Goal: Task Accomplishment & Management: Manage account settings

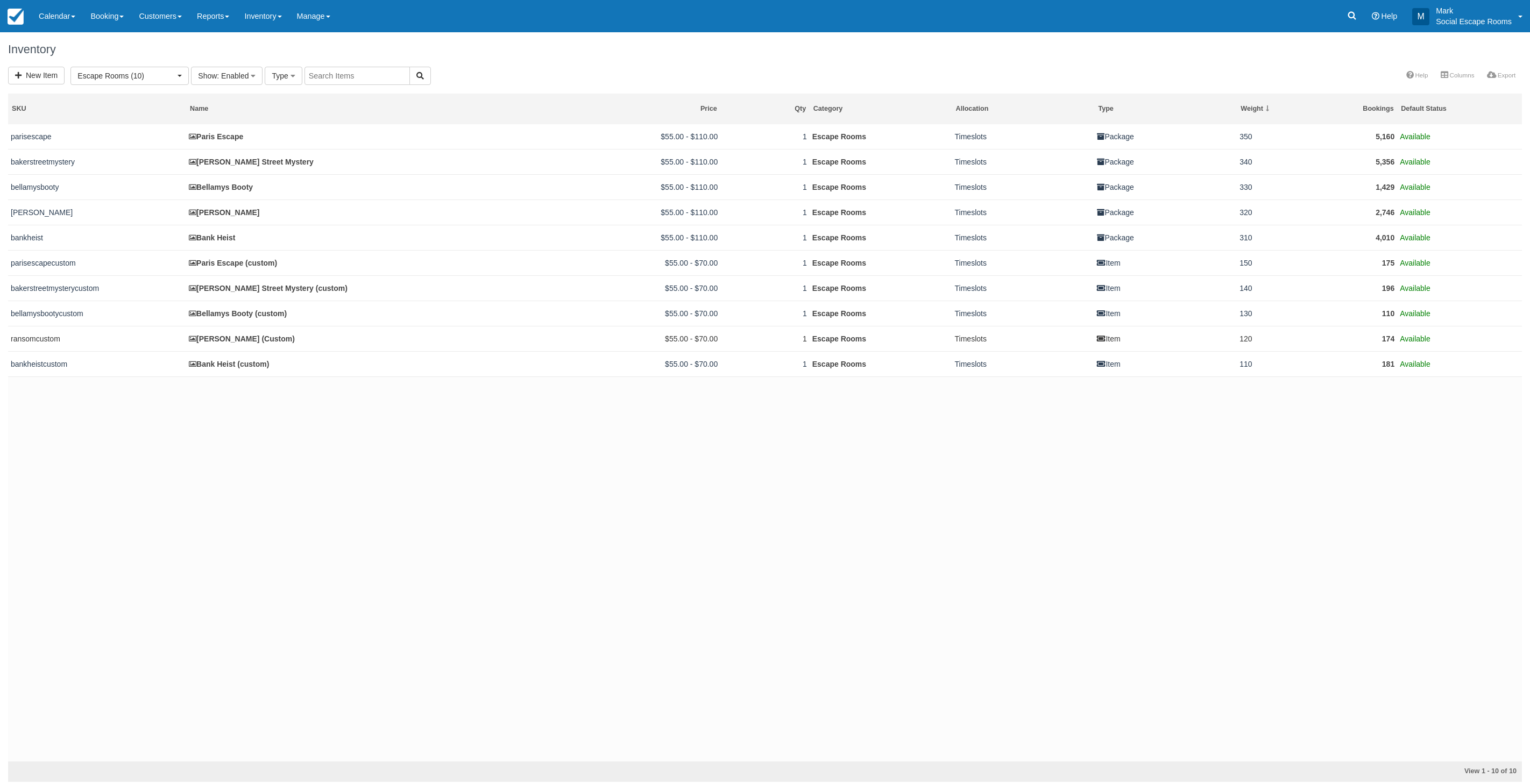
select select "2"
click at [261, 16] on link "Inventory" at bounding box center [263, 16] width 52 height 32
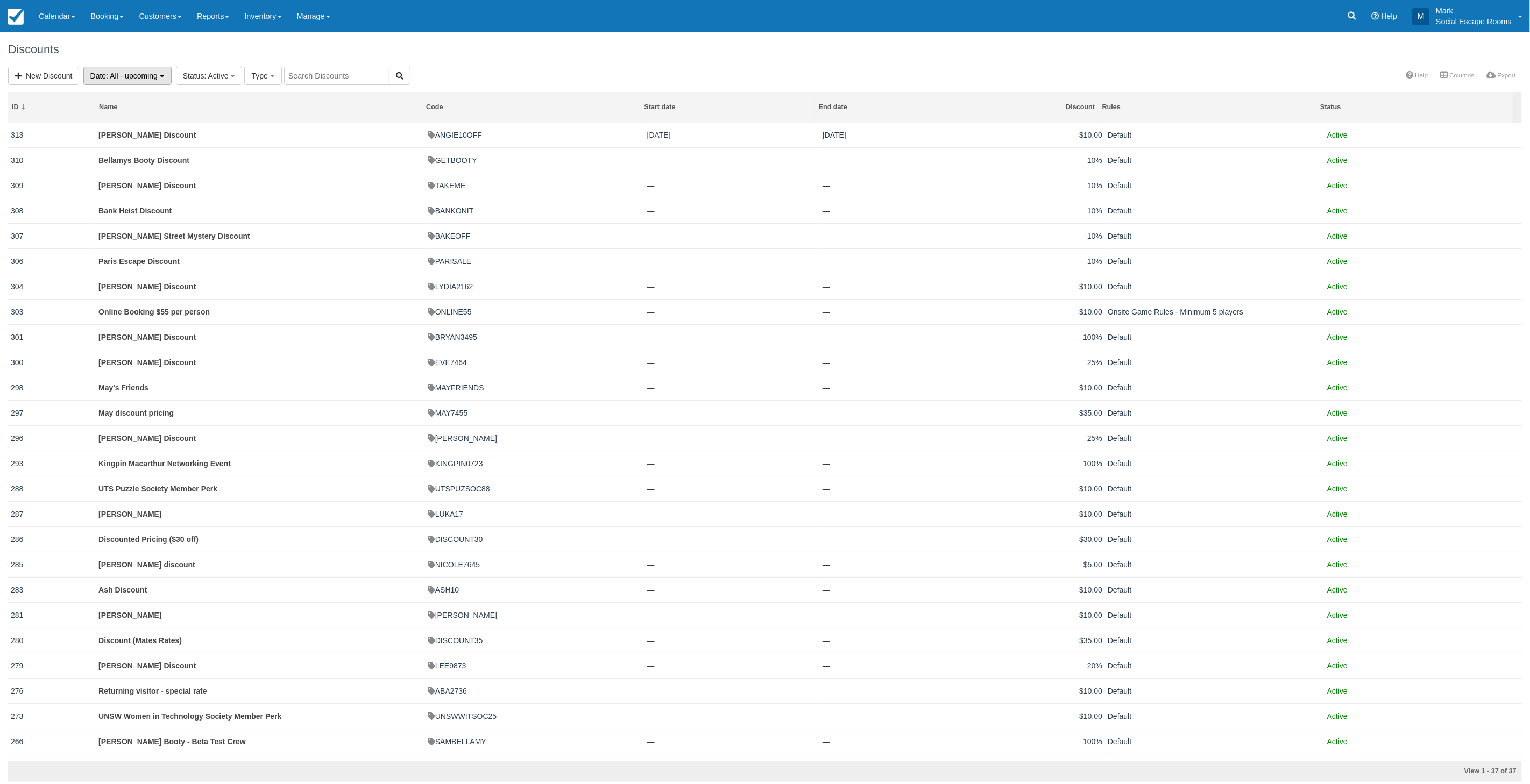
click at [125, 76] on span ": All - upcoming" at bounding box center [131, 76] width 51 height 9
click at [113, 113] on link "All" at bounding box center [127, 113] width 85 height 15
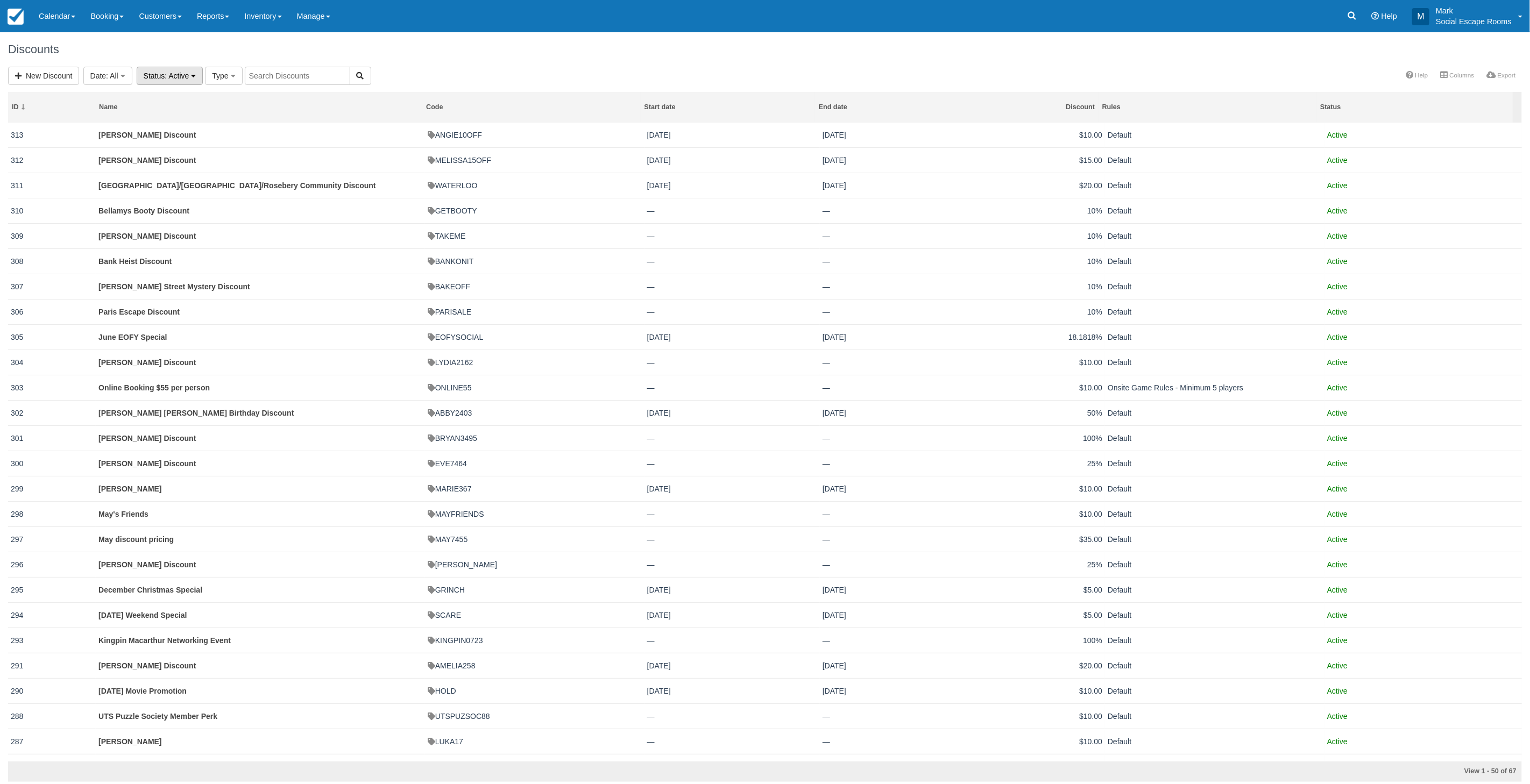
click at [185, 75] on span ": Active" at bounding box center [177, 76] width 24 height 9
click at [166, 127] on link "Disabled" at bounding box center [180, 128] width 85 height 15
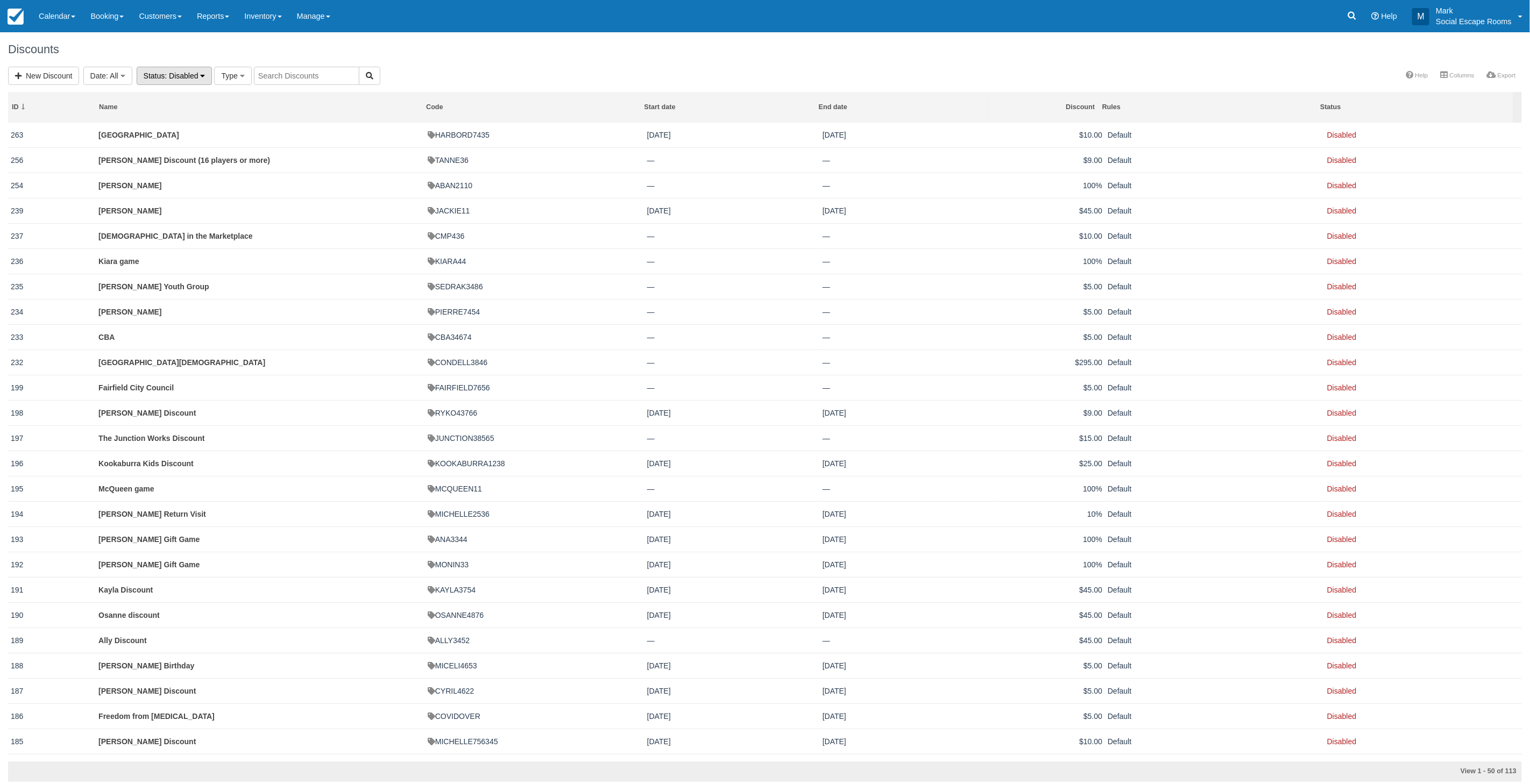
click at [157, 73] on span "Status" at bounding box center [154, 76] width 22 height 9
click at [165, 94] on link "All" at bounding box center [180, 98] width 85 height 15
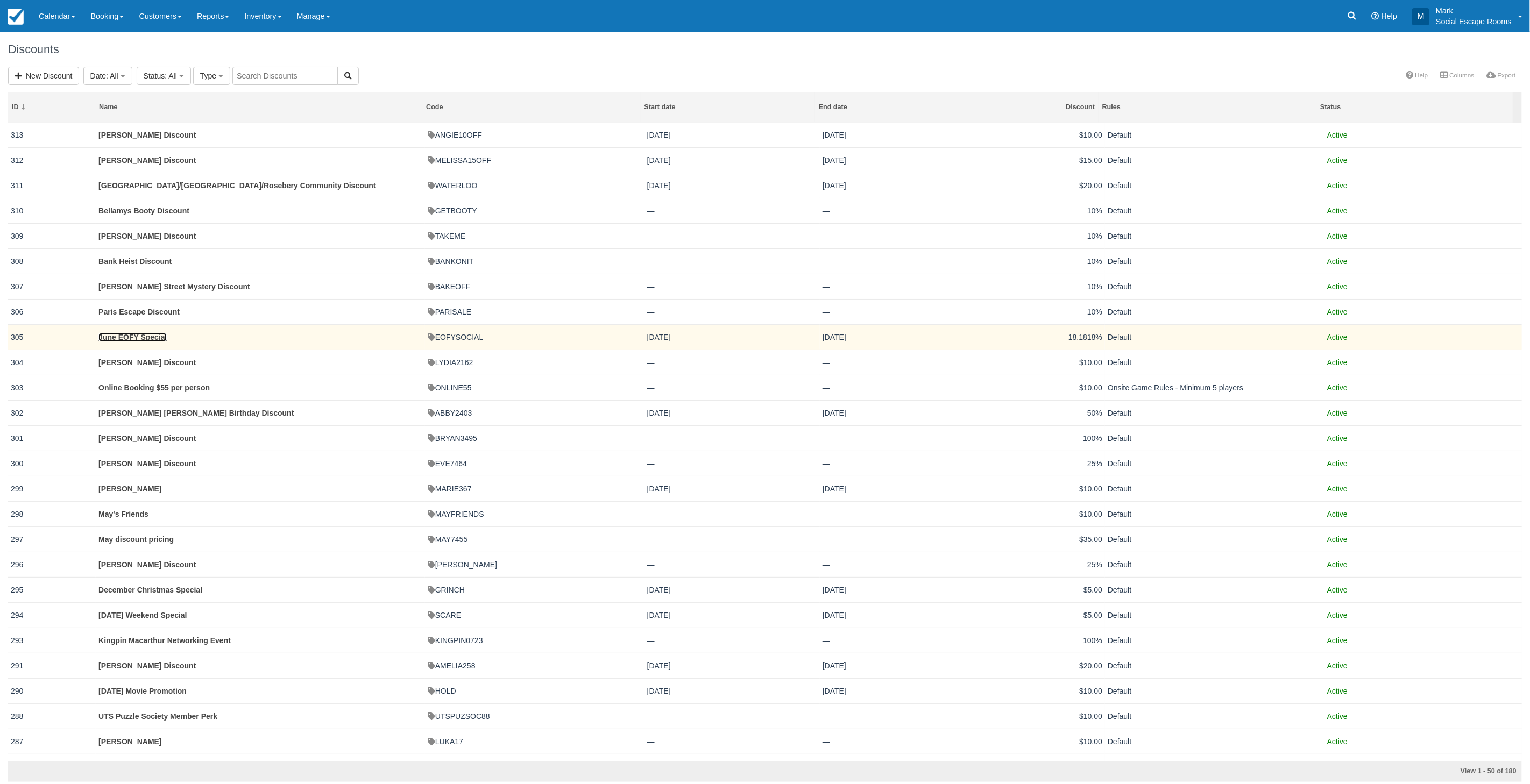
click at [149, 339] on link "June EOFY Special" at bounding box center [133, 337] width 69 height 9
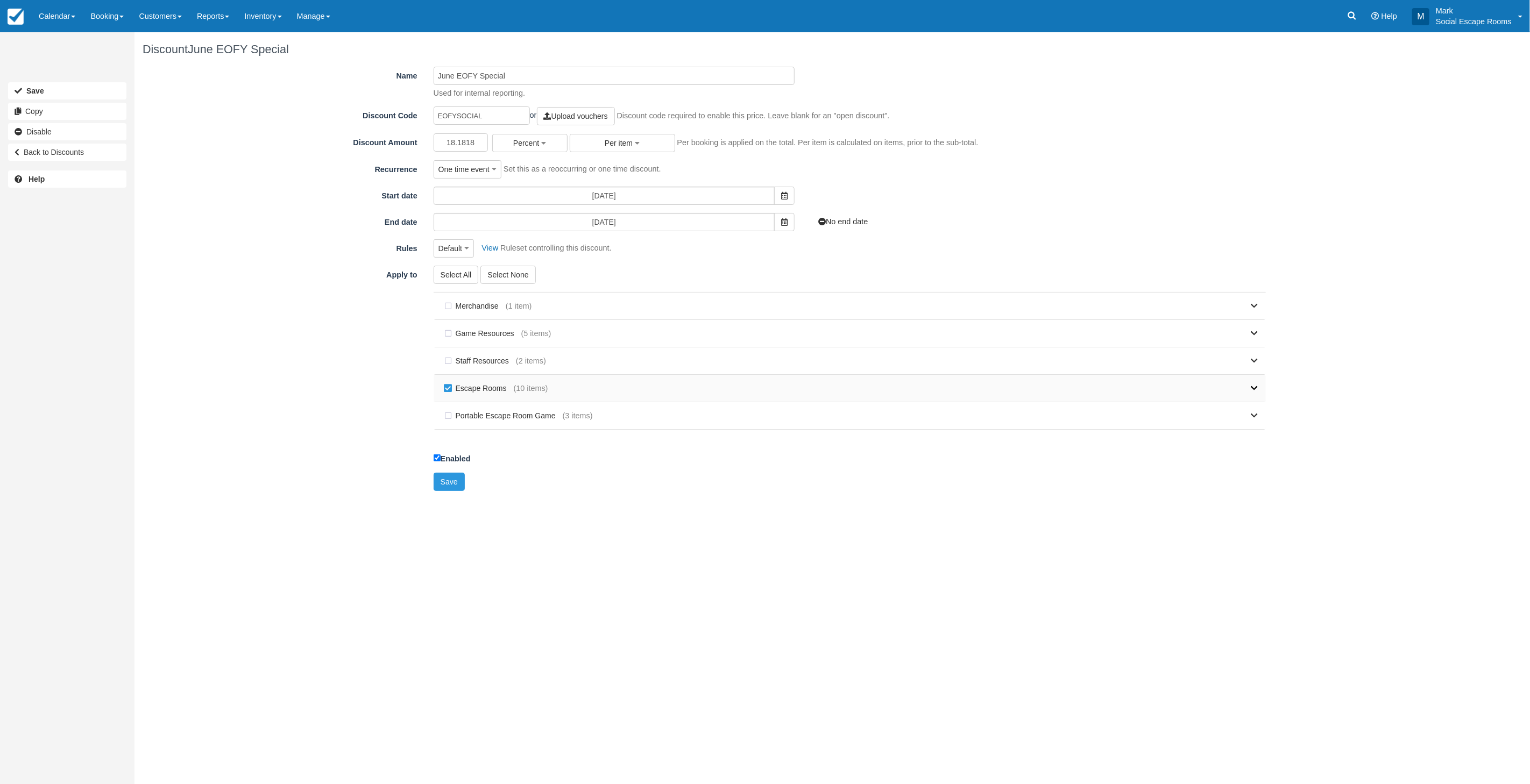
click at [579, 389] on link at bounding box center [903, 389] width 709 height 27
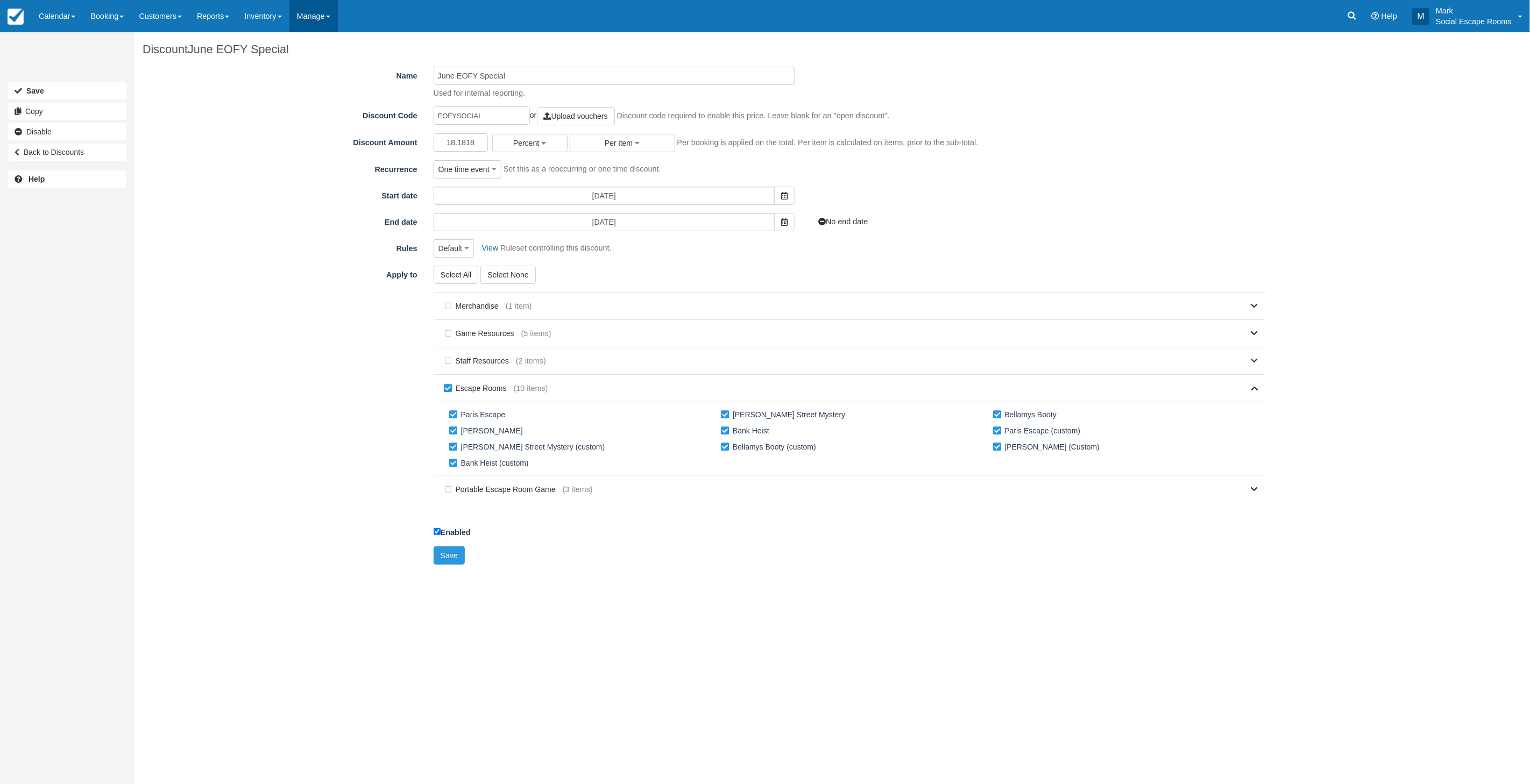
click at [329, 16] on link "Manage" at bounding box center [313, 16] width 48 height 32
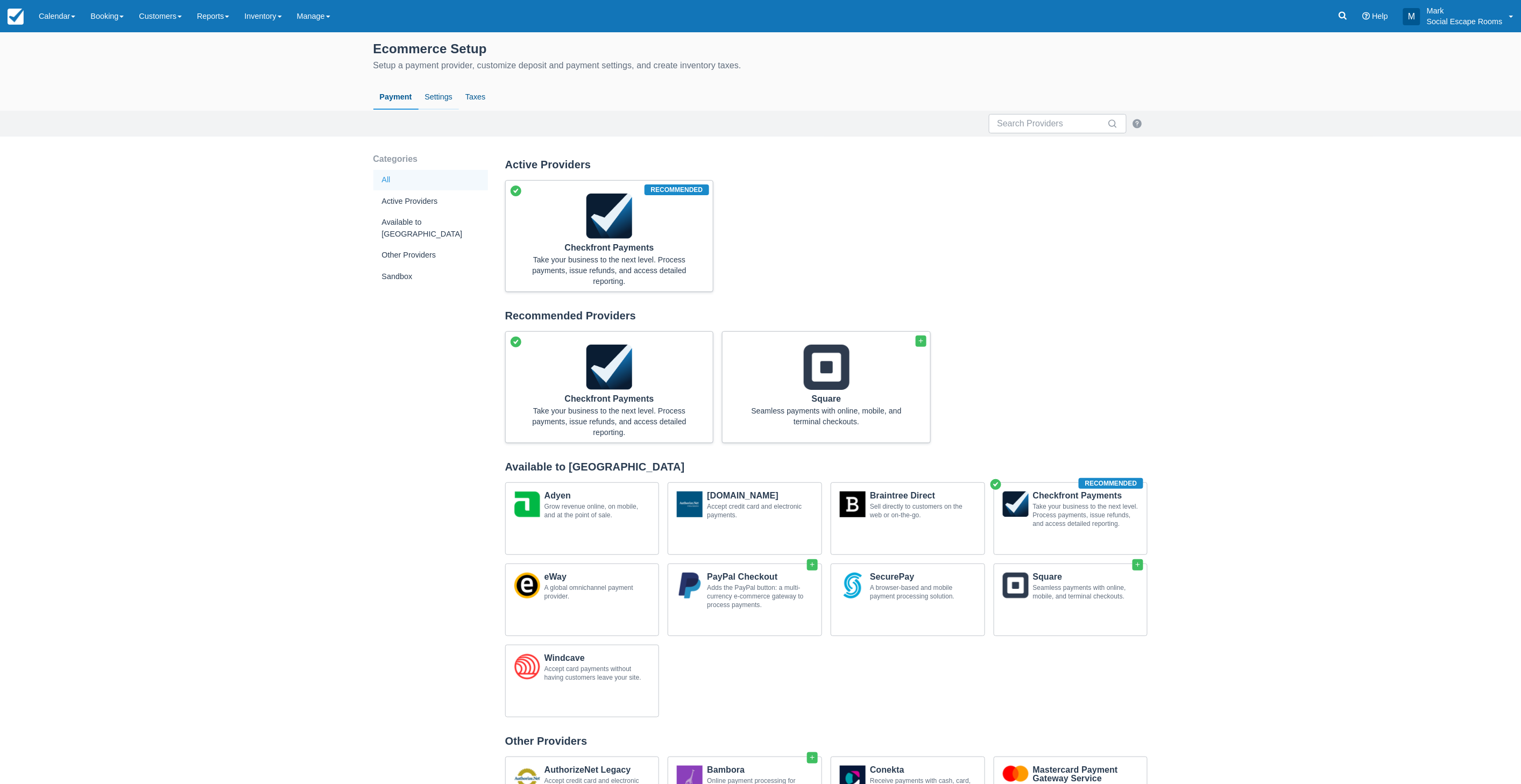
click at [442, 98] on link "Settings" at bounding box center [439, 97] width 40 height 25
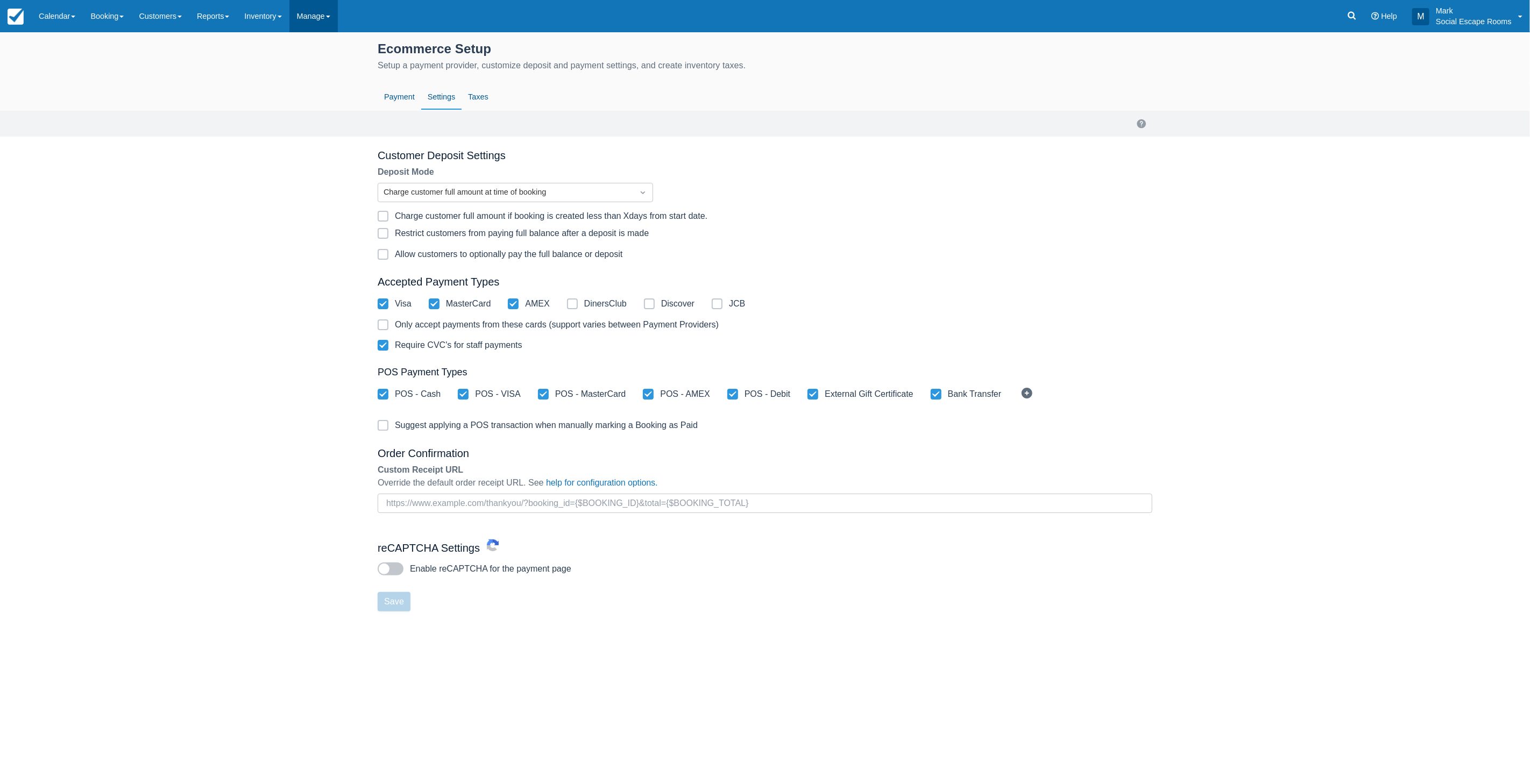
click at [323, 20] on link "Manage" at bounding box center [313, 16] width 48 height 32
click at [339, 93] on link "Layout" at bounding box center [333, 91] width 85 height 22
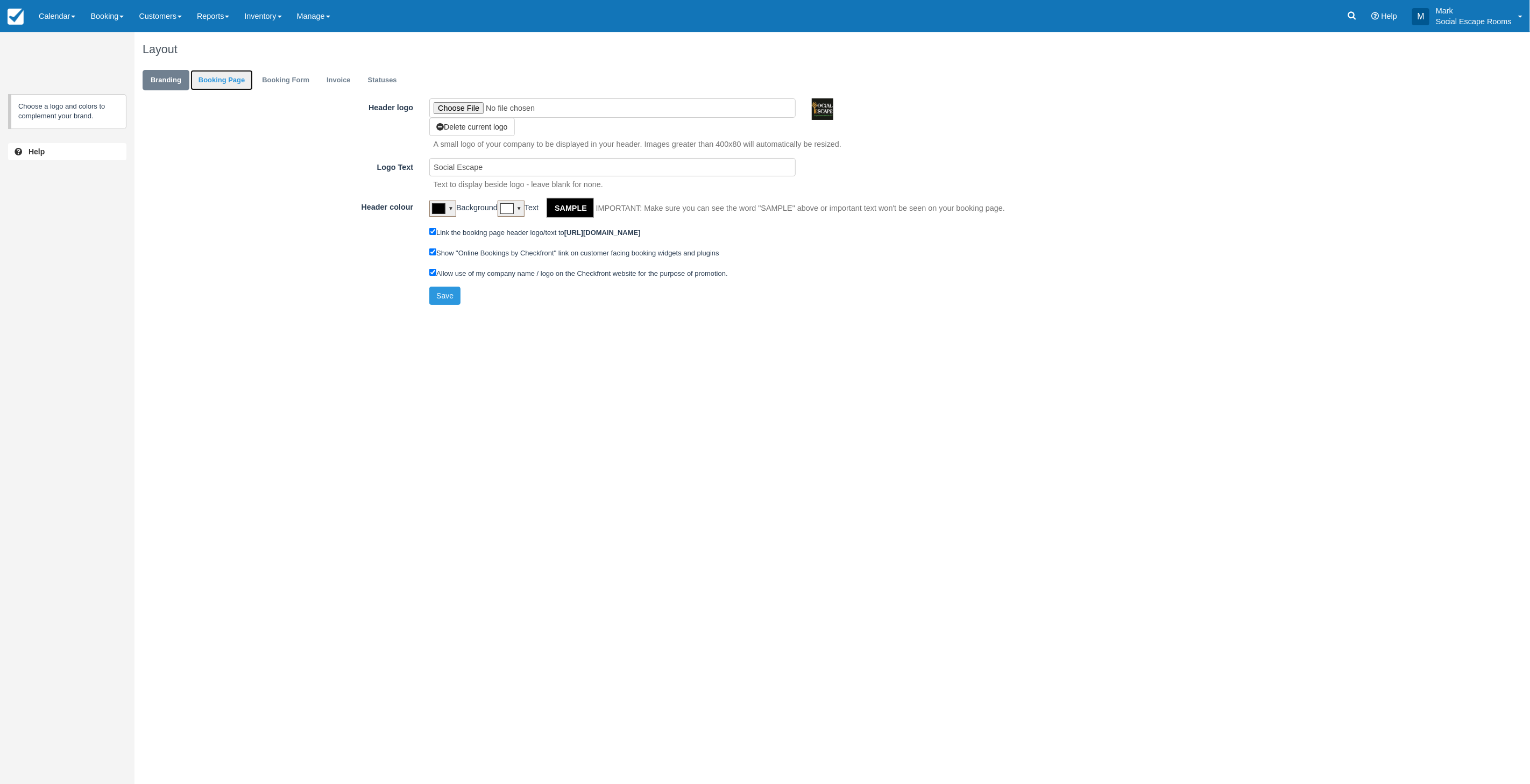
click at [236, 81] on link "Booking Page" at bounding box center [222, 81] width 63 height 21
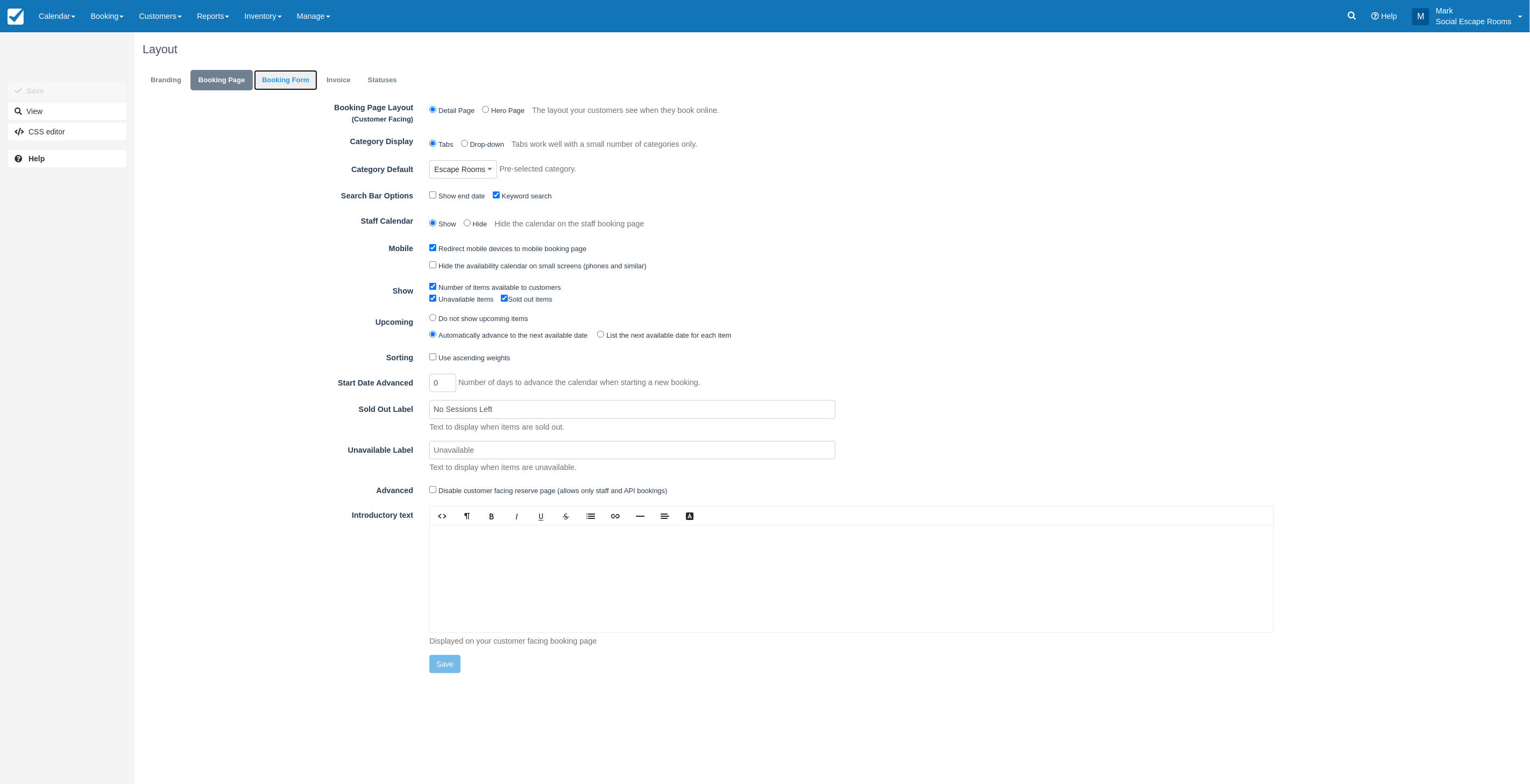
click at [275, 81] on link "Booking Form" at bounding box center [285, 81] width 63 height 21
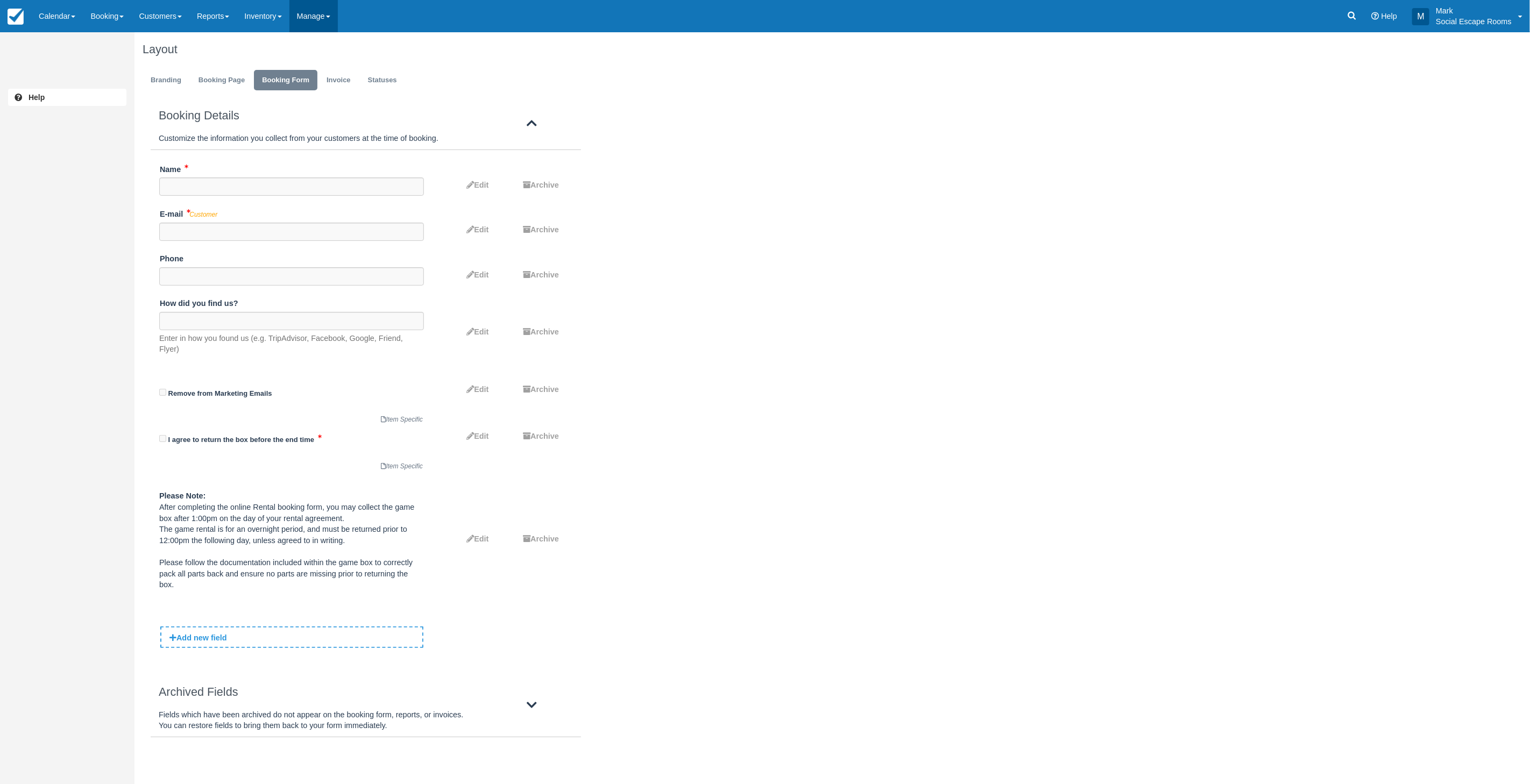
click at [329, 16] on link "Manage" at bounding box center [313, 16] width 48 height 32
click at [328, 66] on link "Integrations" at bounding box center [333, 69] width 85 height 22
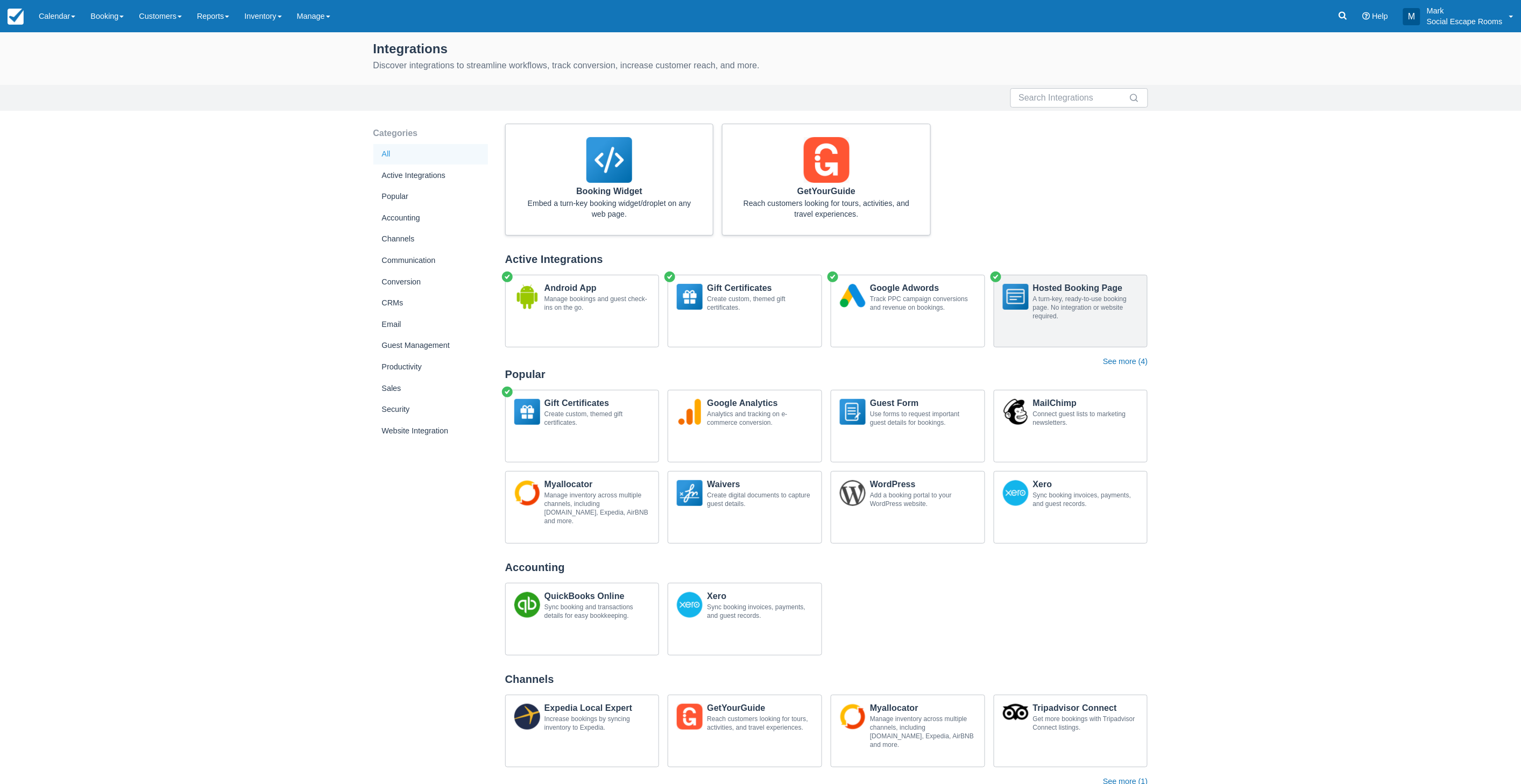
click at [1098, 301] on div "A turn-key, ready-to-use booking page. No integration or website required." at bounding box center [1086, 307] width 106 height 26
click at [326, 19] on link "Manage" at bounding box center [313, 16] width 48 height 32
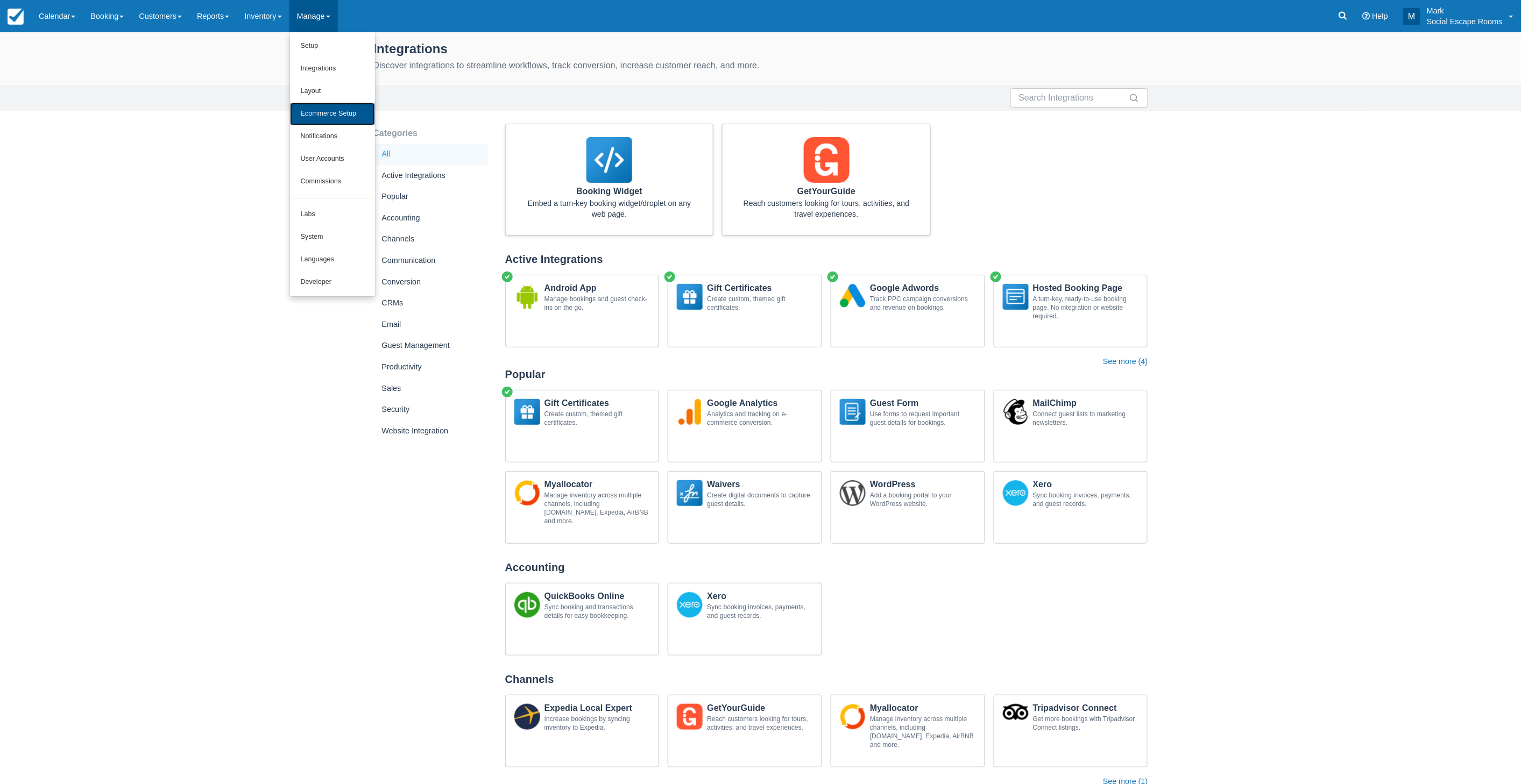
click at [333, 110] on link "Ecommerce Setup" at bounding box center [333, 114] width 85 height 22
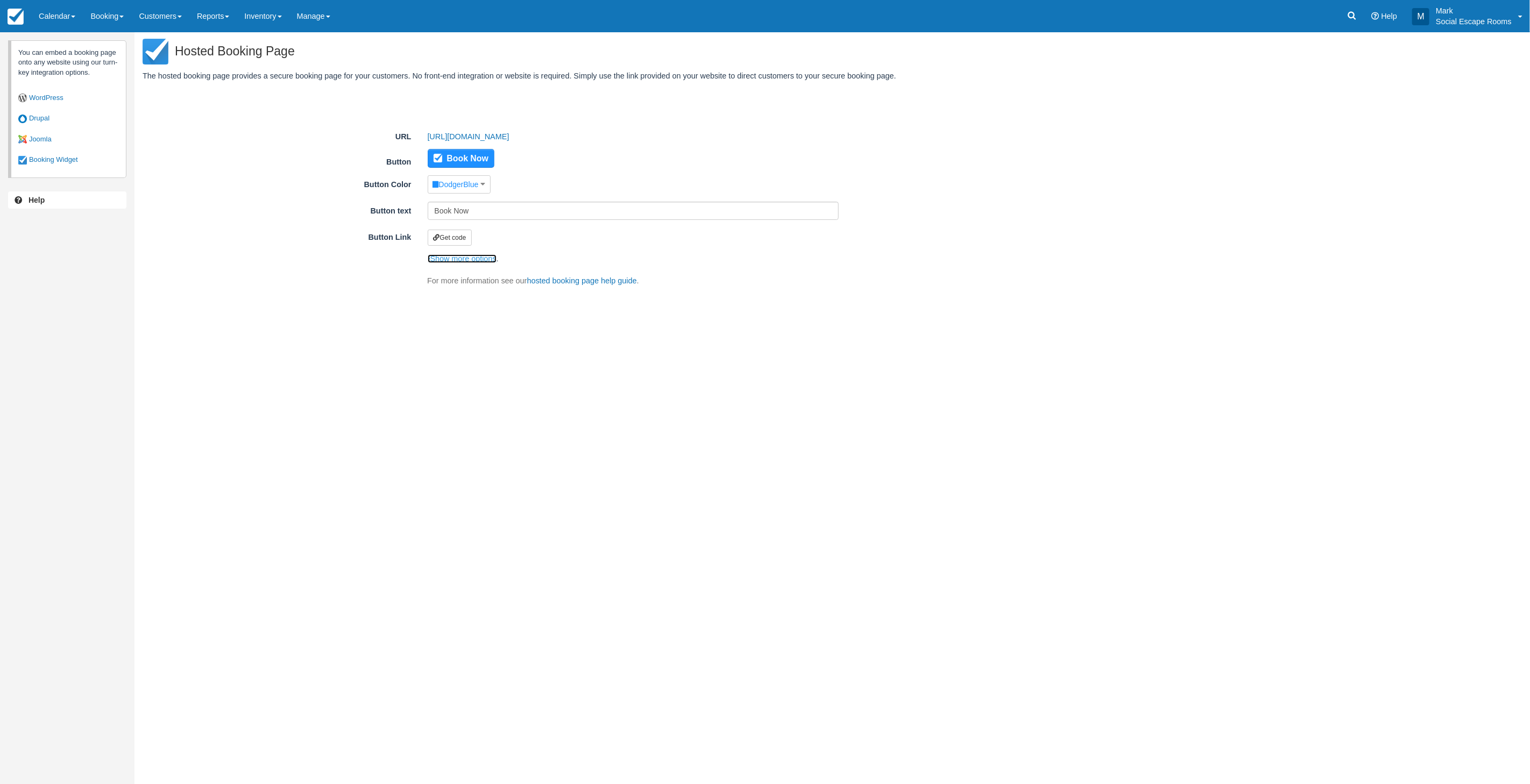
click at [476, 260] on link "Show more options" at bounding box center [462, 259] width 69 height 9
click at [442, 267] on button "button" at bounding box center [436, 270] width 19 height 19
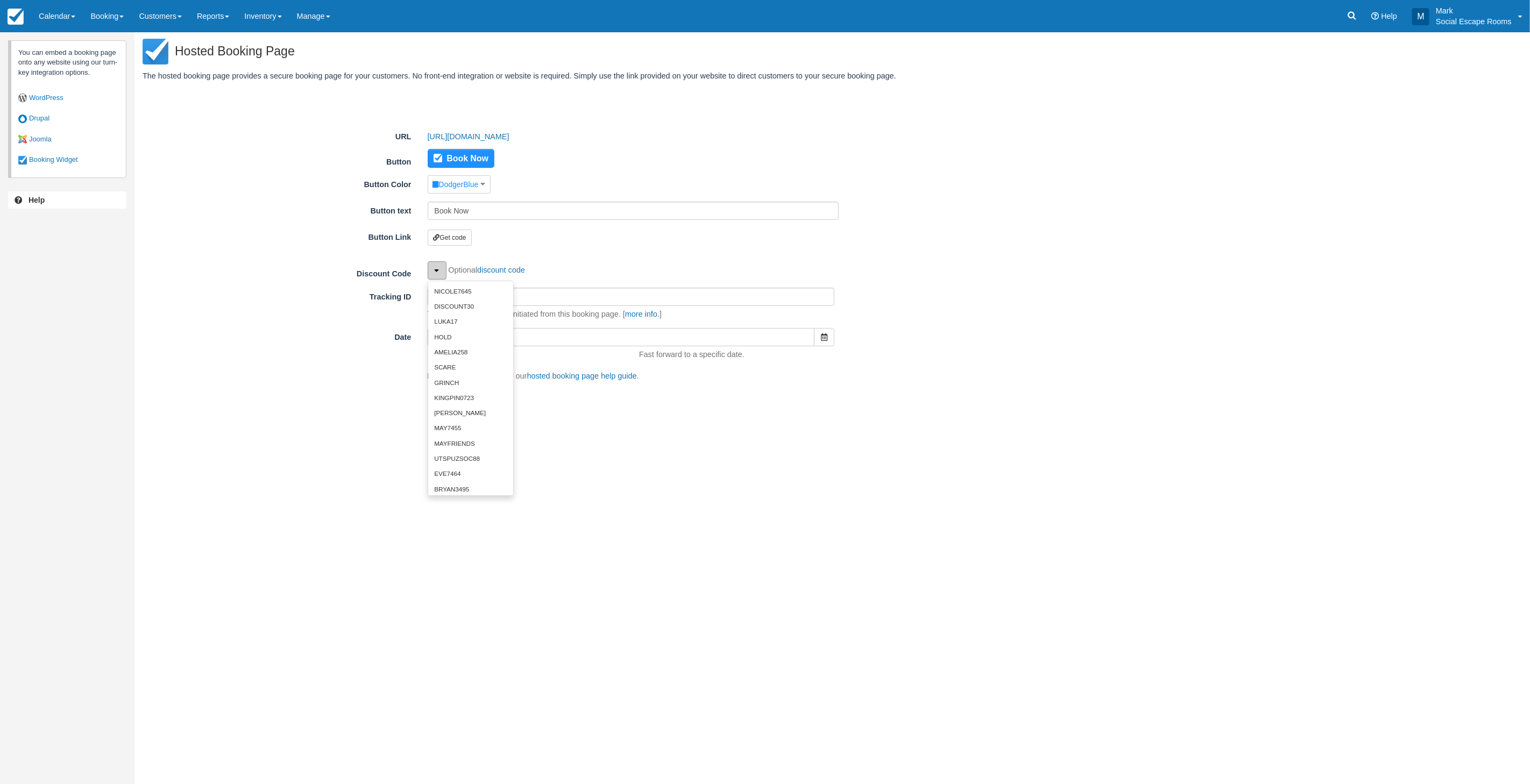
click at [442, 267] on button "button" at bounding box center [436, 270] width 19 height 19
click at [272, 418] on div "You can embed a booking page onto any website using our turn-key integration op…" at bounding box center [765, 408] width 1530 height 752
click at [60, 163] on link "Booking Widget" at bounding box center [69, 160] width 101 height 21
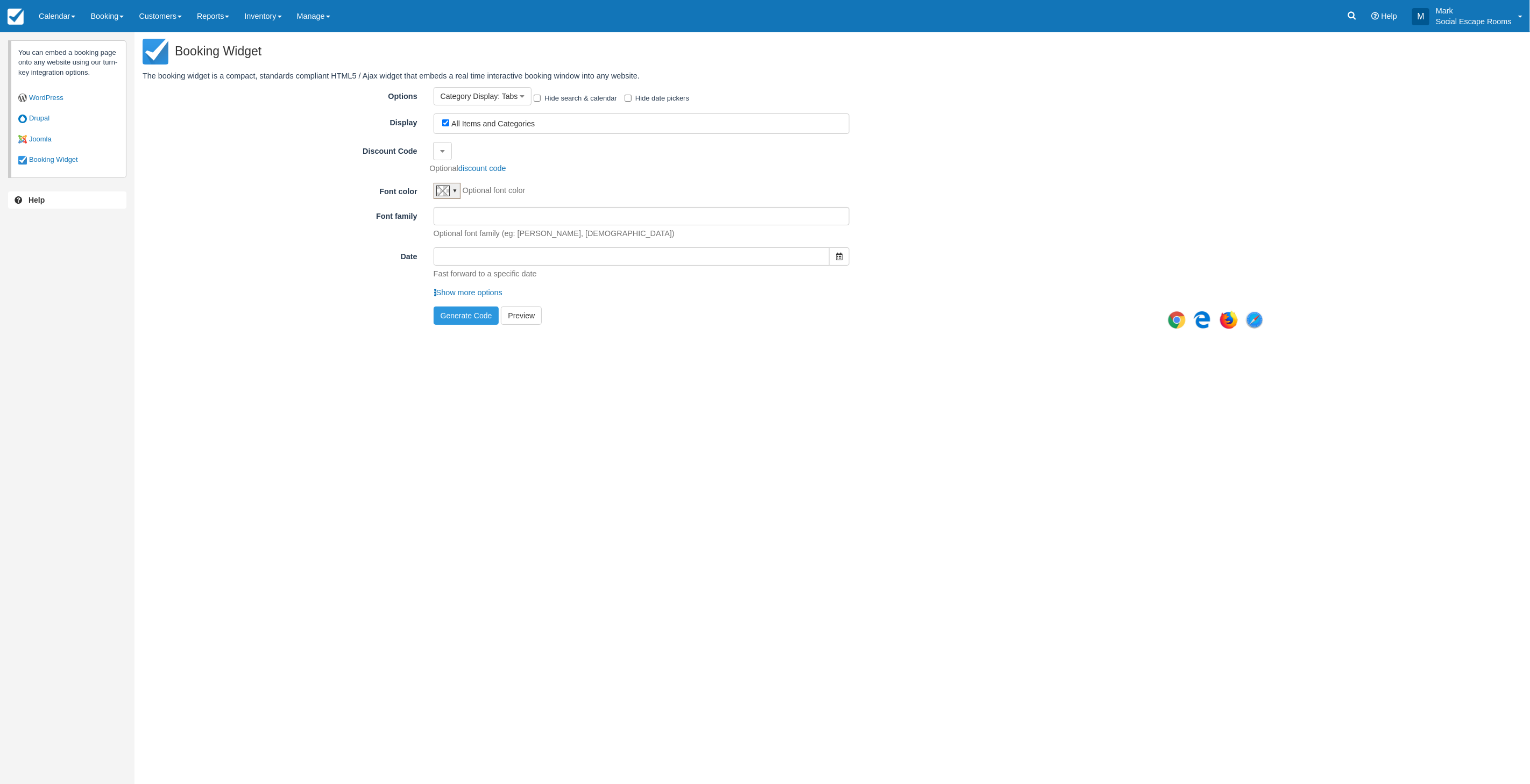
click at [566, 125] on div "All Items and Categories" at bounding box center [645, 123] width 405 height 13
click at [507, 125] on label "All Items and Categories" at bounding box center [493, 124] width 84 height 9
click at [449, 125] on input "All Items and Categories" at bounding box center [445, 122] width 7 height 7
checkbox input "false"
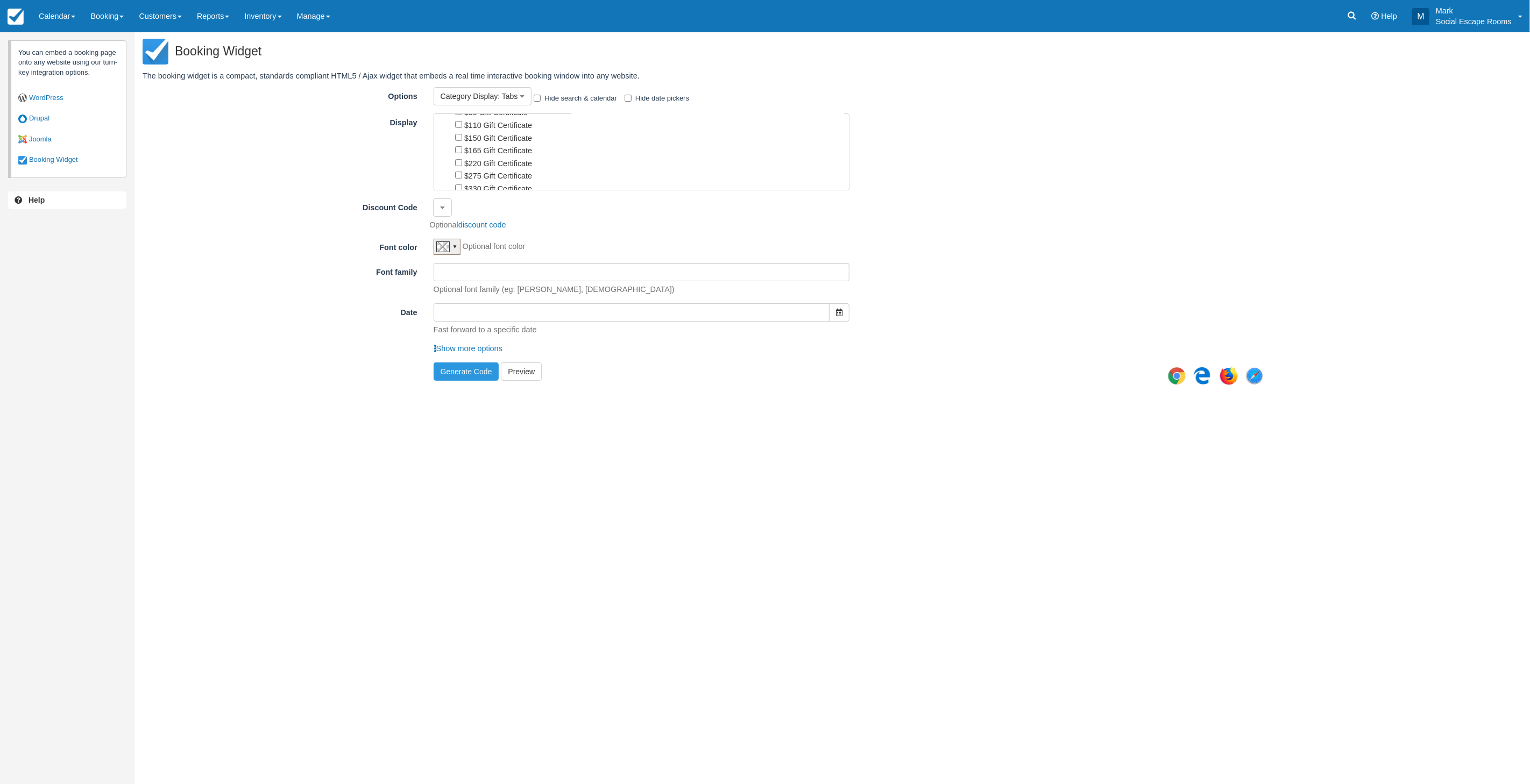
scroll to position [474, 0]
click at [444, 205] on icon "button" at bounding box center [442, 207] width 4 height 7
click at [480, 201] on div "Discount Code NICOLE7645 DISCOUNT30 LUKA17 HOLD AMELIA258 SCARE GRINCH KINGPIN0…" at bounding box center [708, 214] width 1132 height 32
click at [486, 222] on link "discount code" at bounding box center [482, 225] width 48 height 9
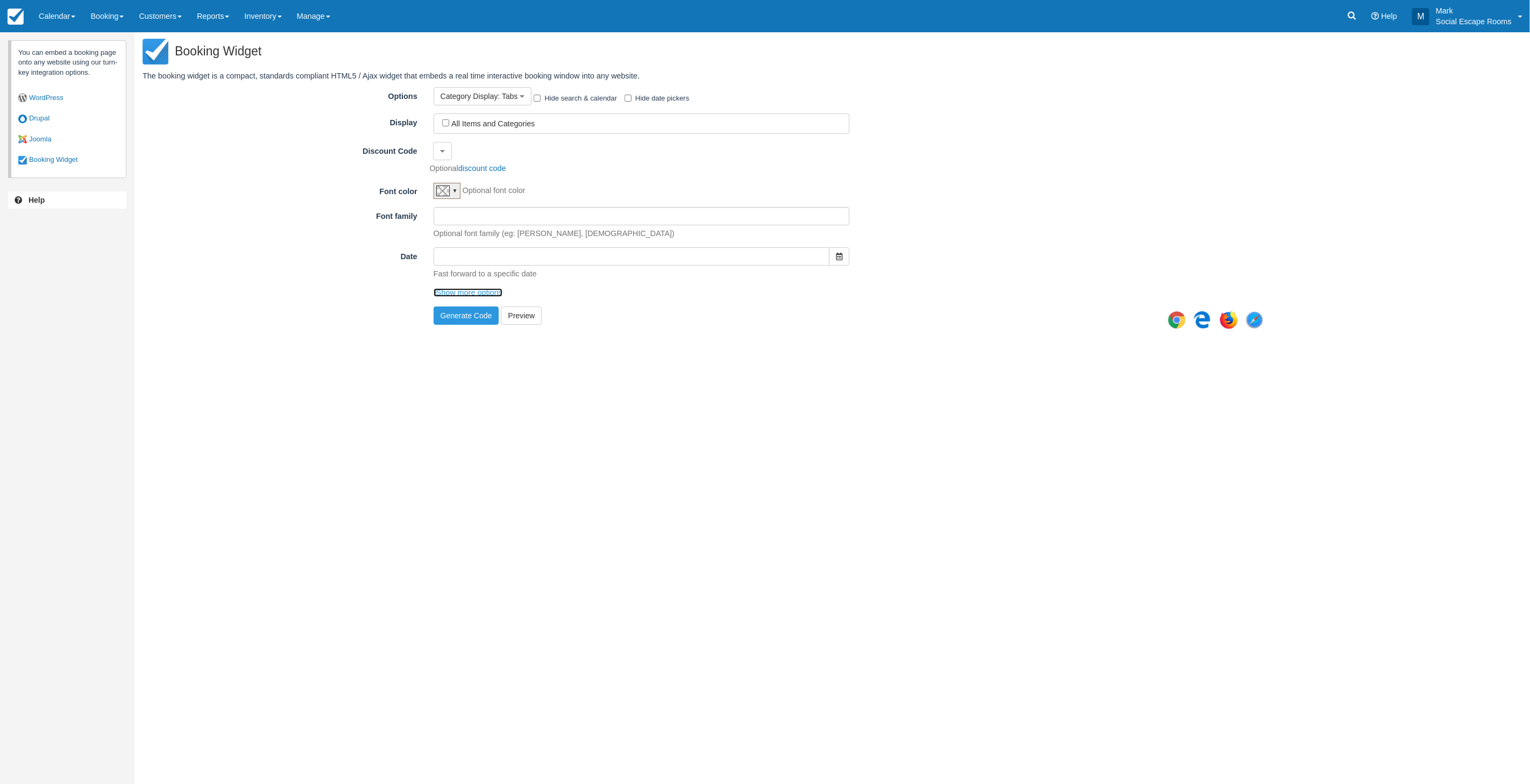
click at [489, 289] on link "Show more options" at bounding box center [468, 293] width 69 height 9
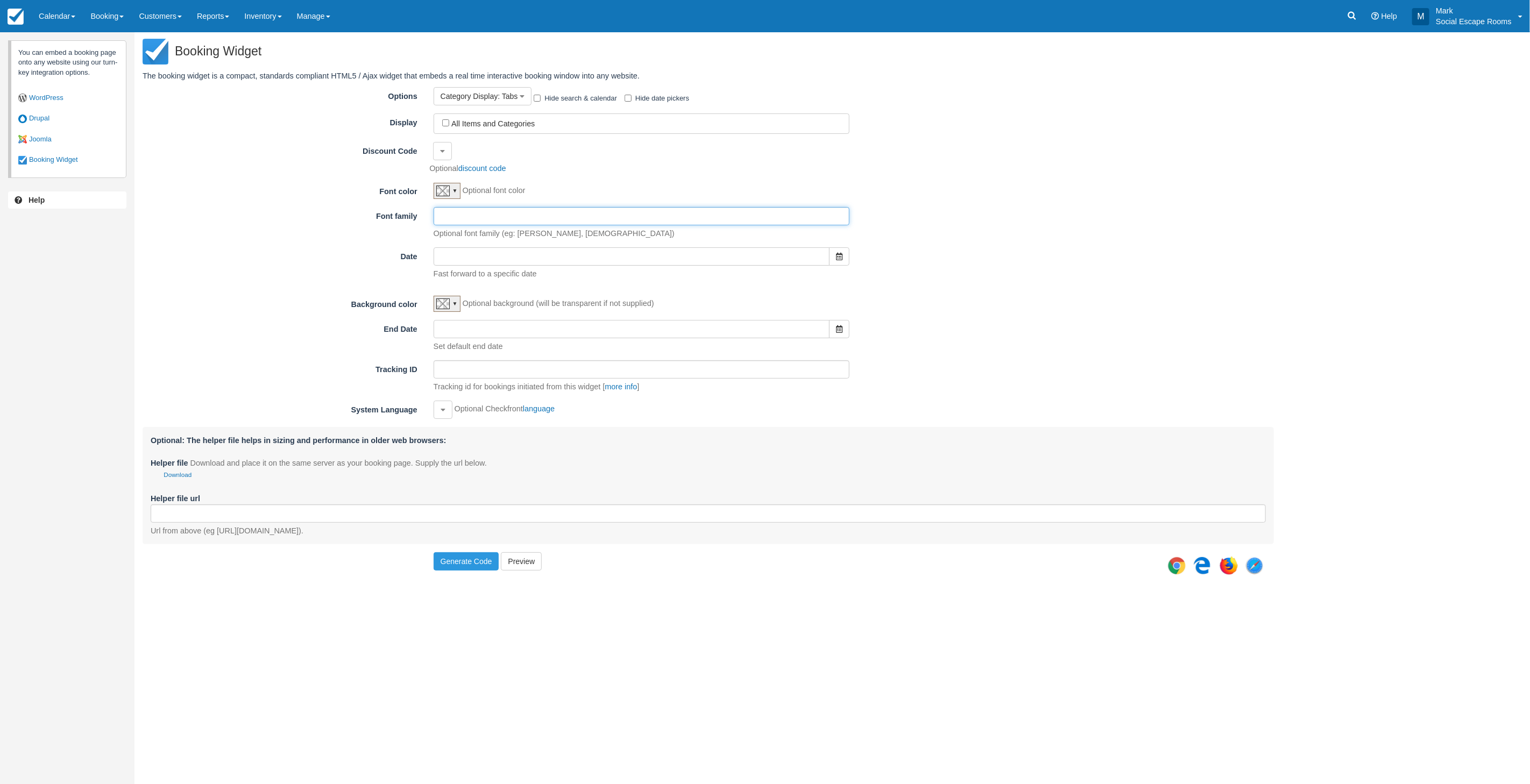
click at [463, 216] on input "Font family" at bounding box center [642, 216] width 416 height 19
click at [454, 257] on input "Date" at bounding box center [632, 257] width 397 height 19
click at [350, 272] on div "Date Fast forward to a specific date" at bounding box center [708, 263] width 1132 height 32
click at [442, 151] on icon "button" at bounding box center [442, 151] width 4 height 7
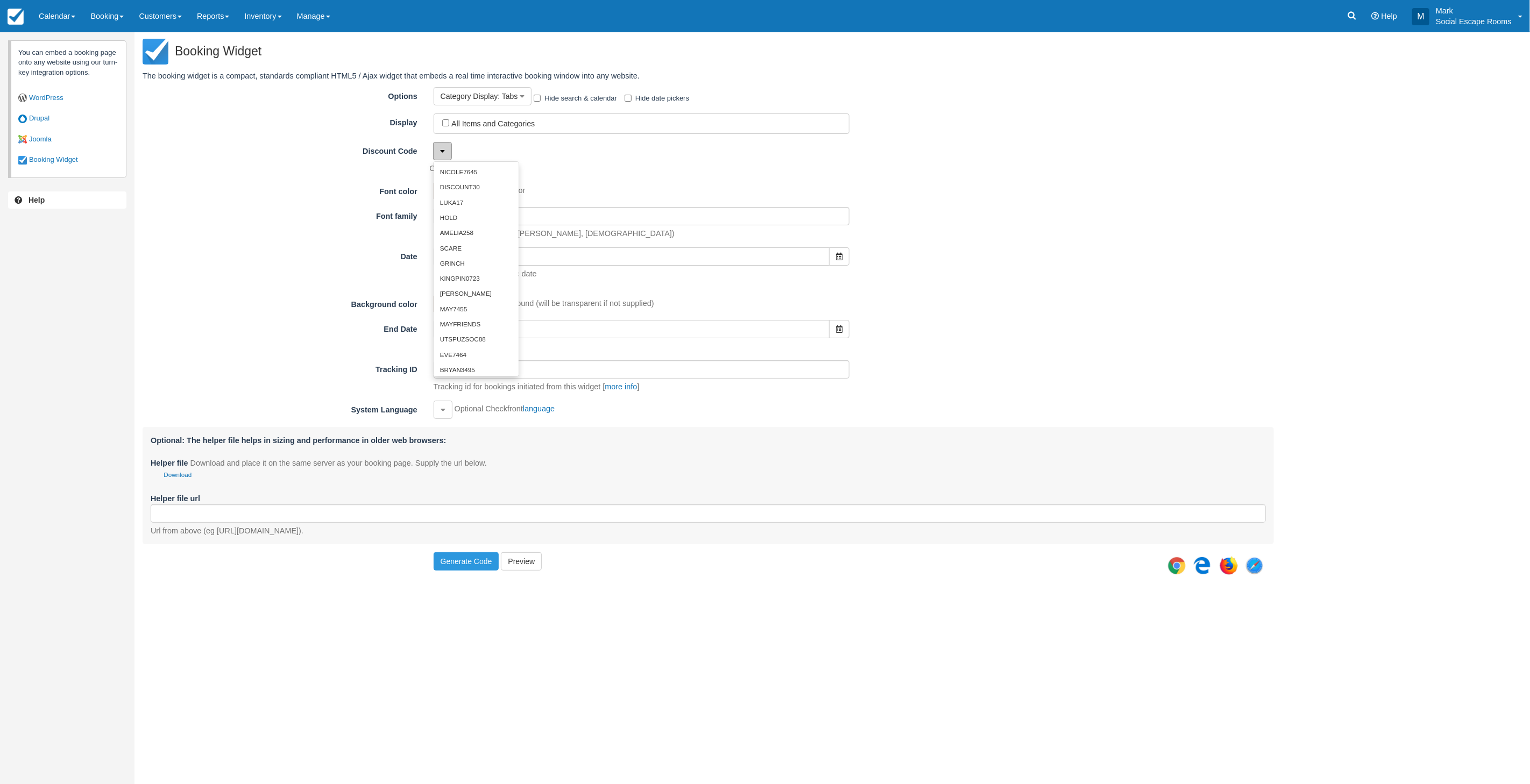
click at [442, 151] on icon "button" at bounding box center [442, 151] width 4 height 7
click at [927, 149] on div "Discount Code NICOLE7645 DISCOUNT30 LUKA17 HOLD AMELIA258 SCARE GRINCH KINGPIN0…" at bounding box center [708, 157] width 1132 height 32
click at [507, 101] on button "Category Display : Tabs" at bounding box center [483, 96] width 98 height 19
click at [1051, 115] on div "All Items and Categories Merchandise Puzzle Card - Escape the Video Store Puzzl…" at bounding box center [849, 123] width 848 height 20
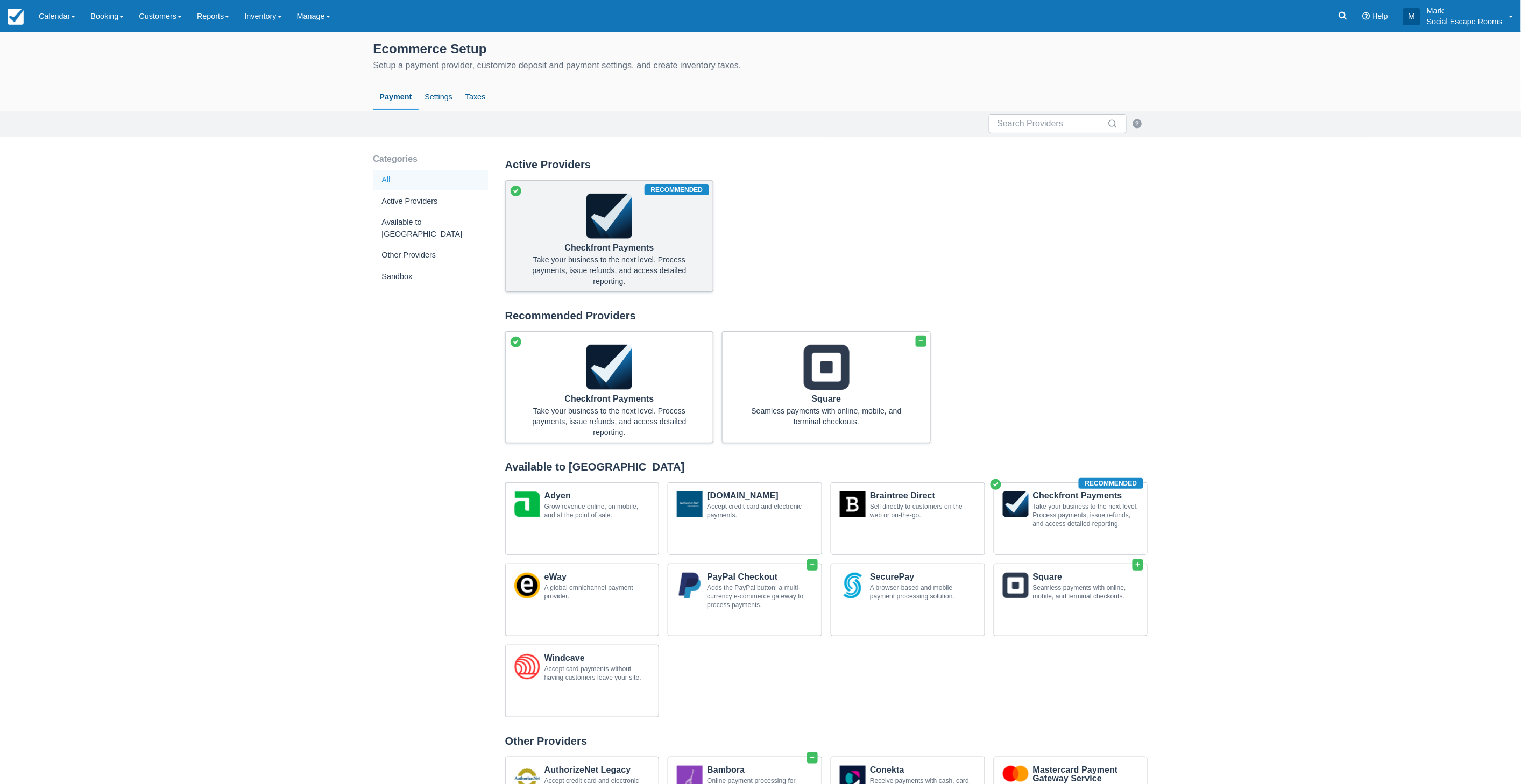
click at [605, 233] on img at bounding box center [609, 216] width 46 height 46
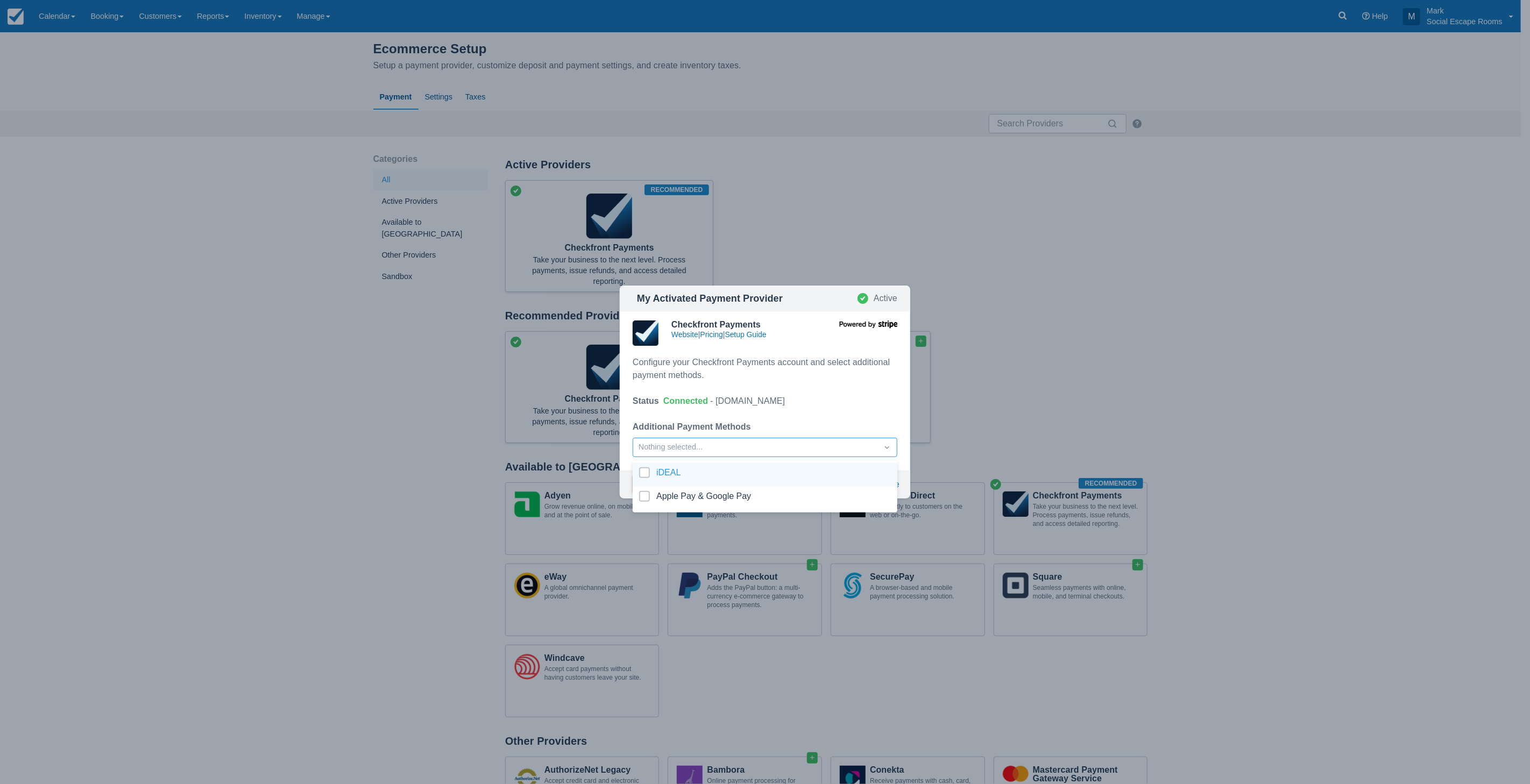
click at [885, 445] on icon "Dropdown icon" at bounding box center [887, 448] width 10 height 10
click at [974, 253] on div "My Activated Payment Provider Active Checkfront Payments Website | Pricing | Se…" at bounding box center [765, 392] width 1530 height 784
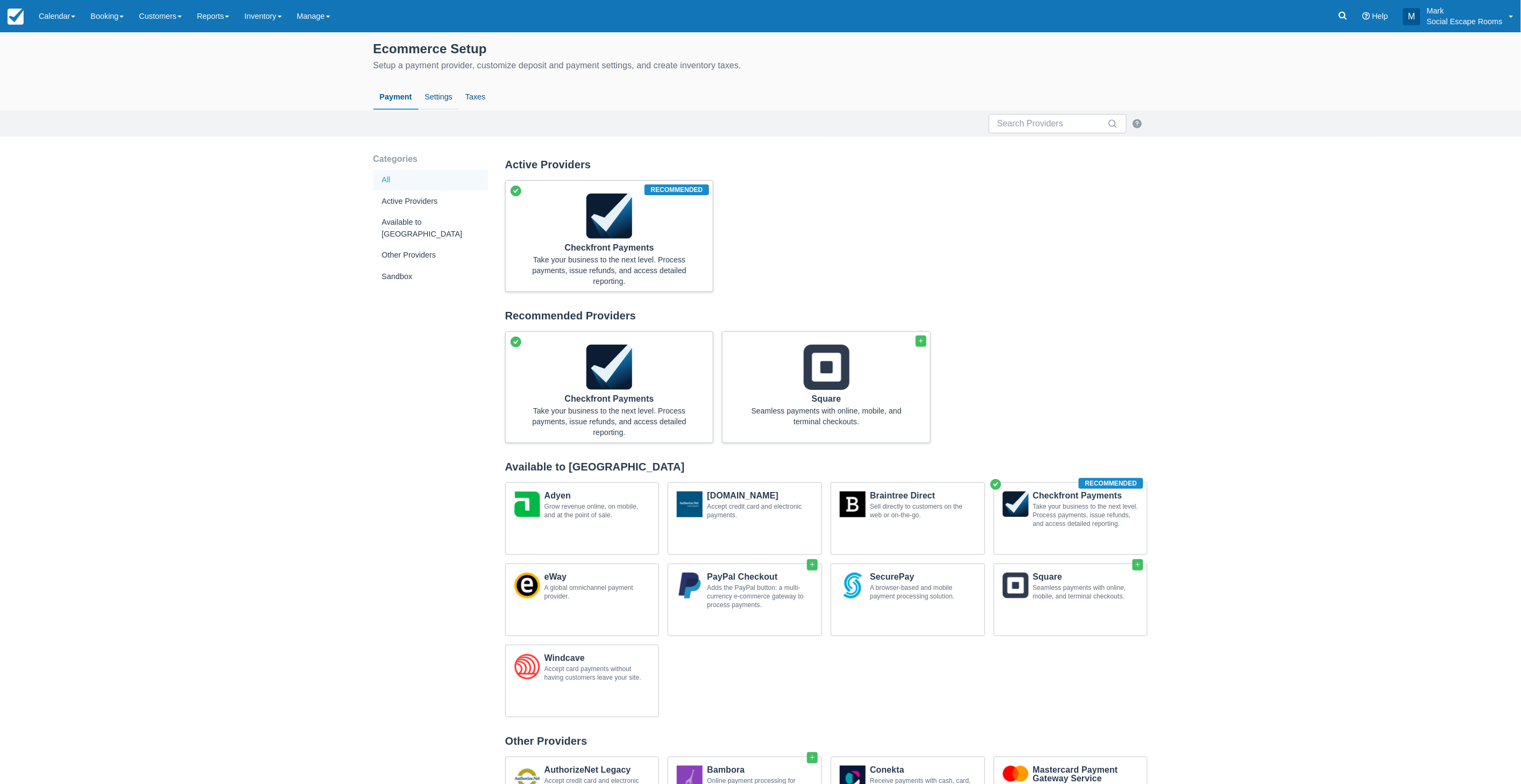
click at [431, 99] on link "Settings" at bounding box center [439, 97] width 40 height 25
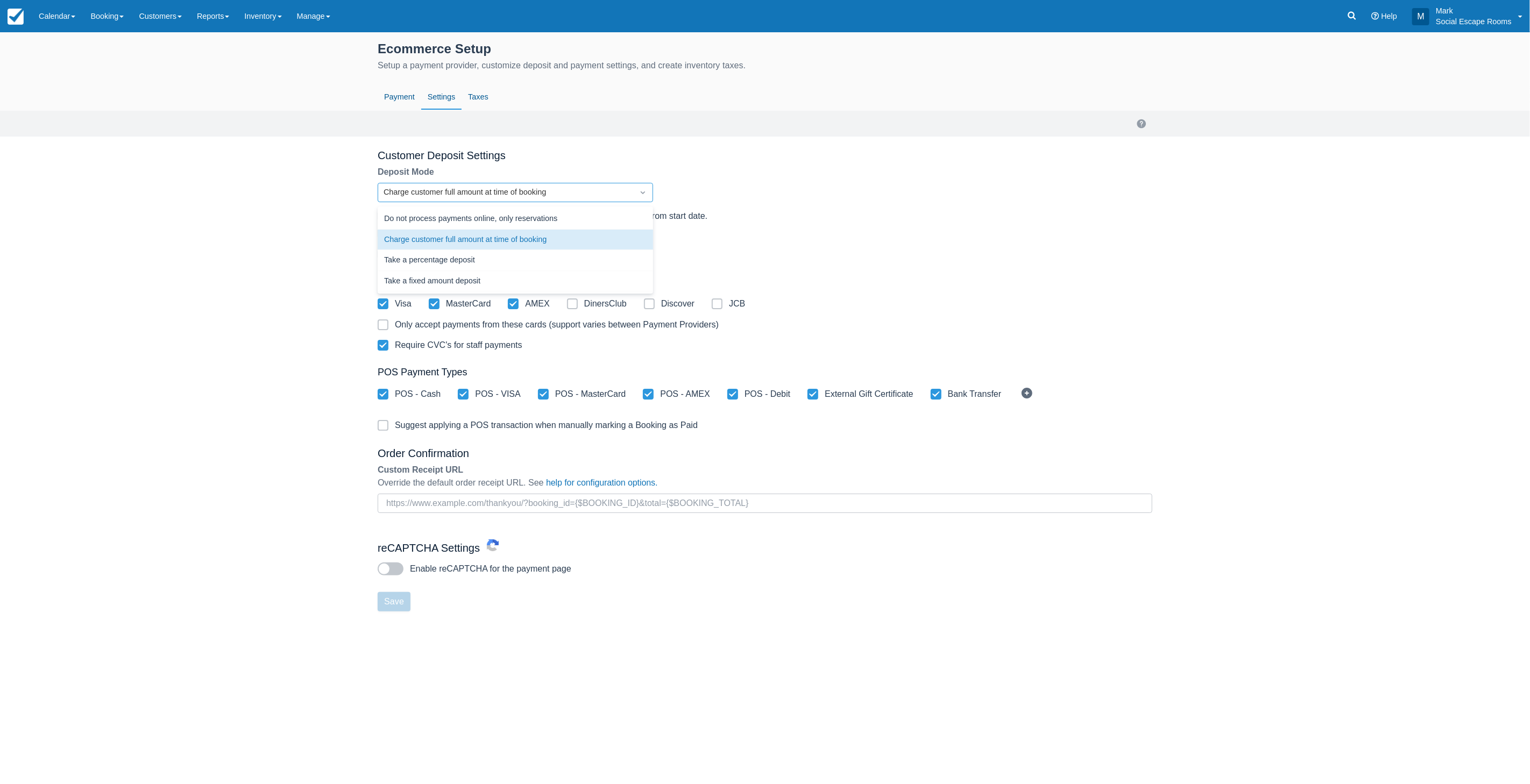
click at [533, 192] on div "Charge customer full amount at time of booking" at bounding box center [505, 192] width 244 height 12
click at [504, 190] on div "Charge customer full amount at time of booking" at bounding box center [505, 192] width 244 height 12
click at [298, 206] on div "Ecommerce Setup Setup a payment provider, customize deposit and payment setting…" at bounding box center [765, 341] width 1530 height 618
click at [420, 192] on div "Charge customer full amount at time of booking" at bounding box center [505, 192] width 244 height 12
click at [418, 192] on div "Charge customer full amount at time of booking" at bounding box center [505, 192] width 244 height 12
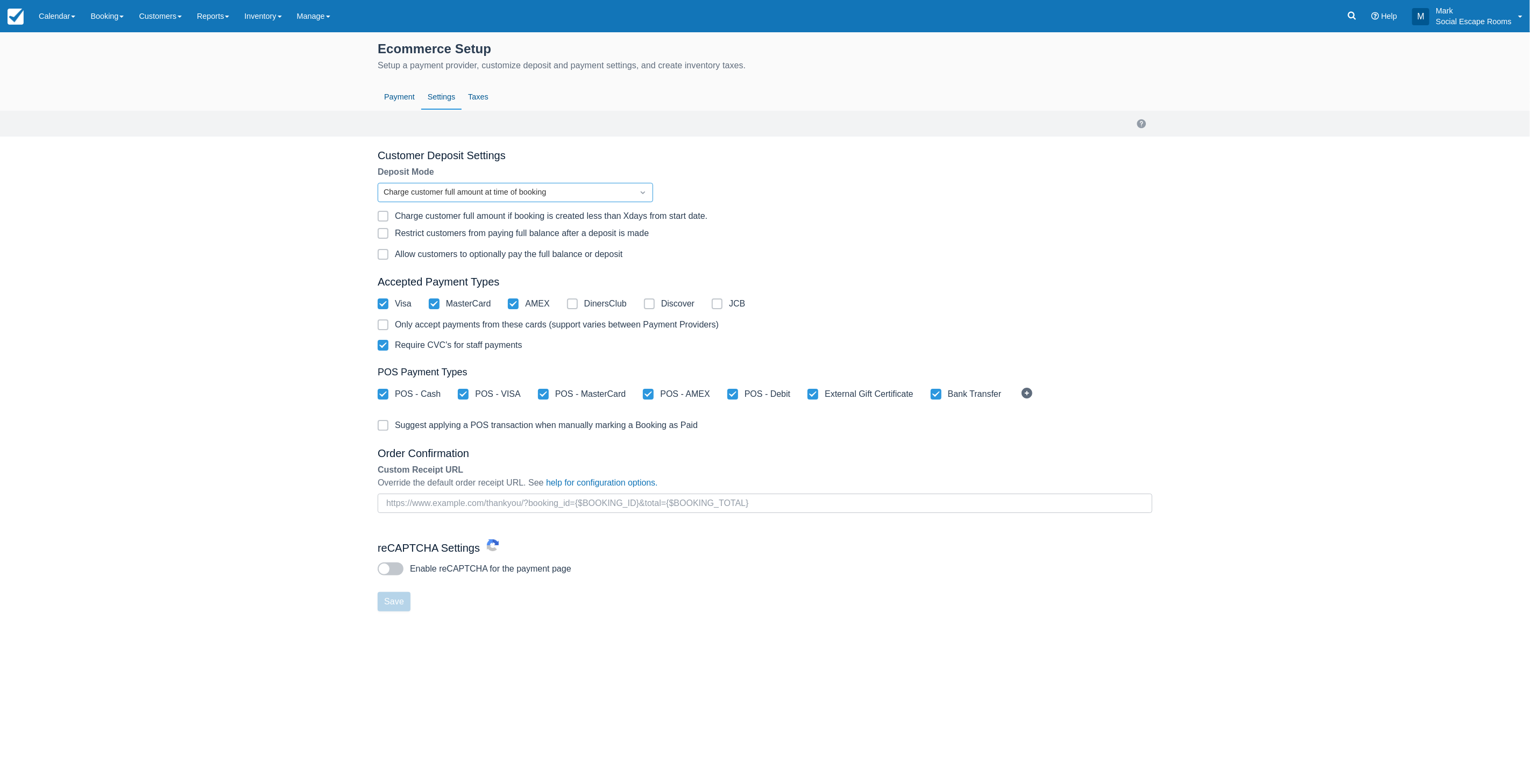
click at [302, 209] on div "Ecommerce Setup Setup a payment provider, customize deposit and payment setting…" at bounding box center [765, 341] width 1530 height 618
click at [485, 93] on link "Taxes" at bounding box center [478, 97] width 34 height 25
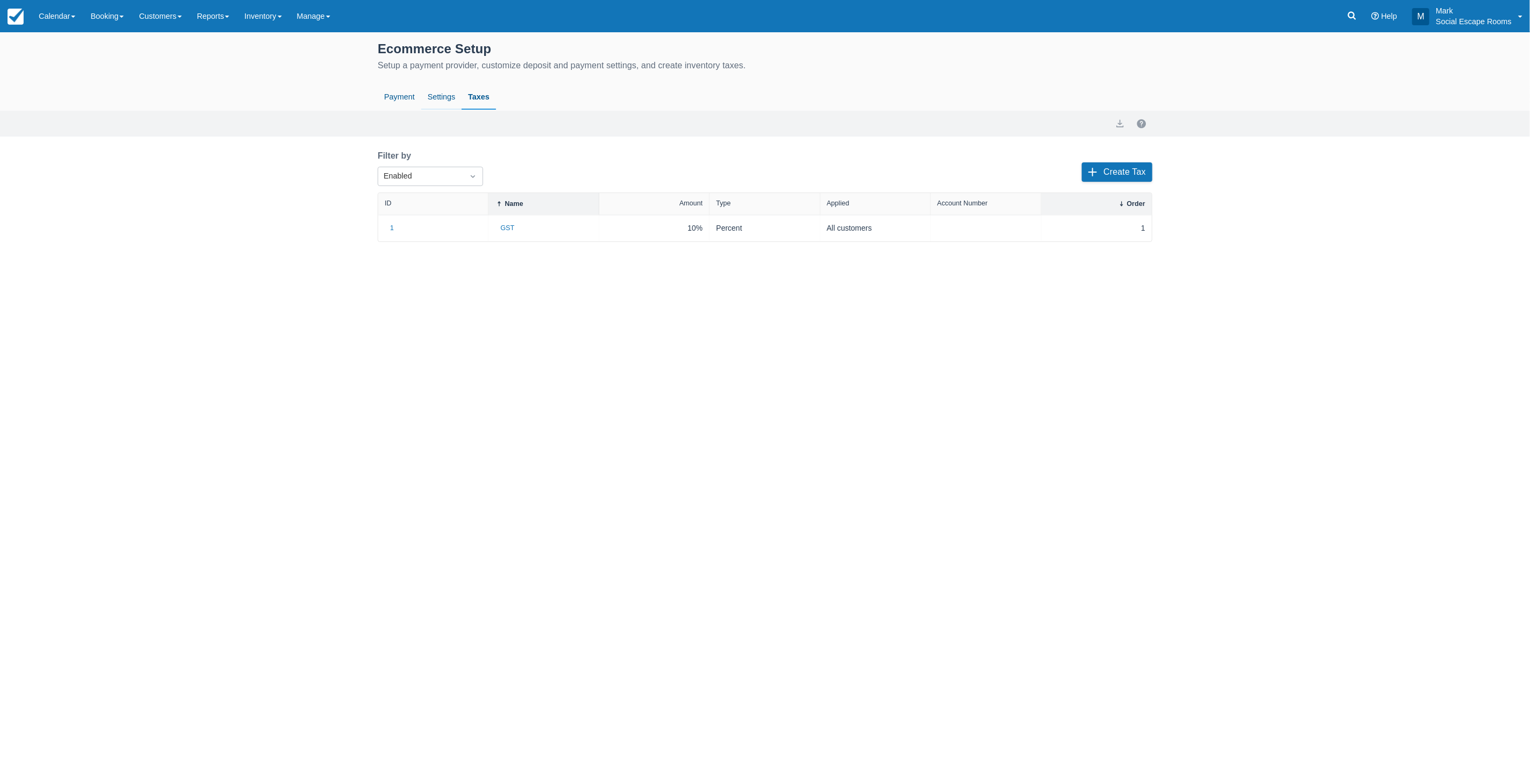
click at [436, 99] on link "Settings" at bounding box center [442, 97] width 40 height 25
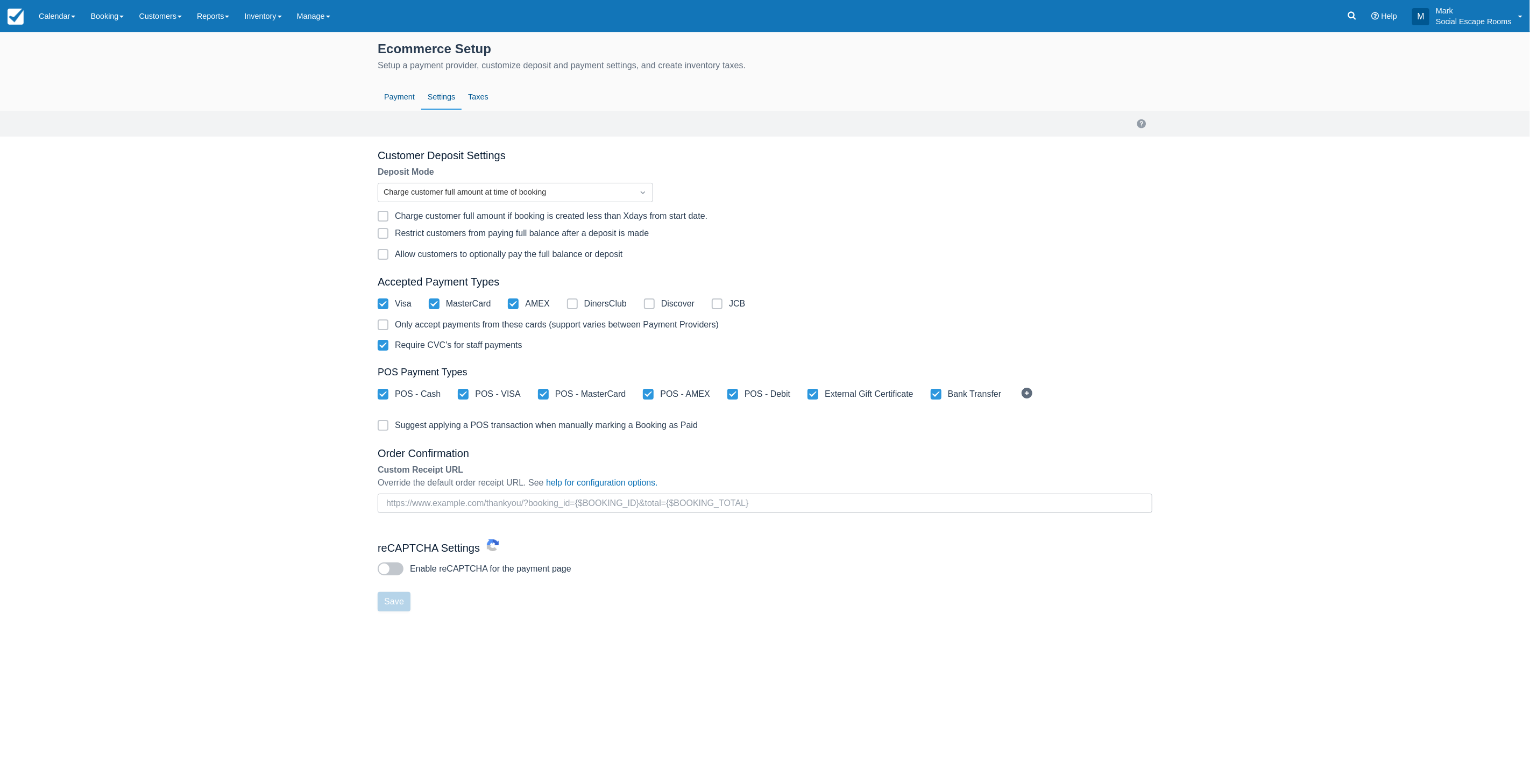
click at [241, 710] on div "Ecommerce Setup Setup a payment provider, customize deposit and payment setting…" at bounding box center [765, 408] width 1530 height 752
